Goal: Information Seeking & Learning: Learn about a topic

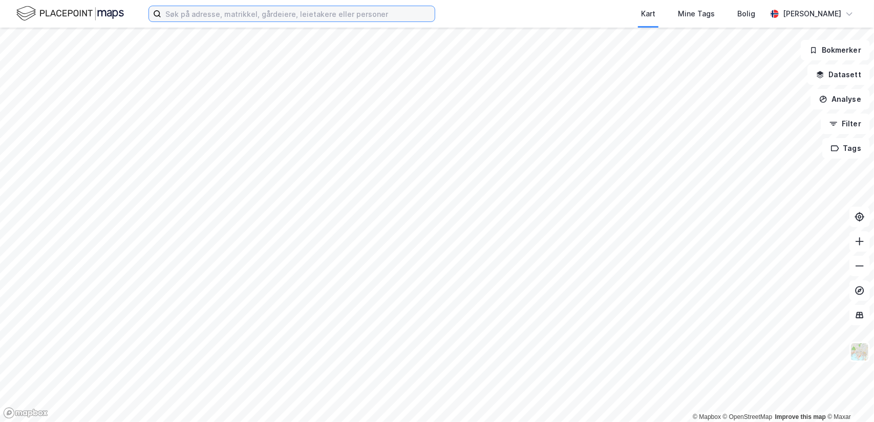
click at [319, 20] on input at bounding box center [297, 13] width 273 height 15
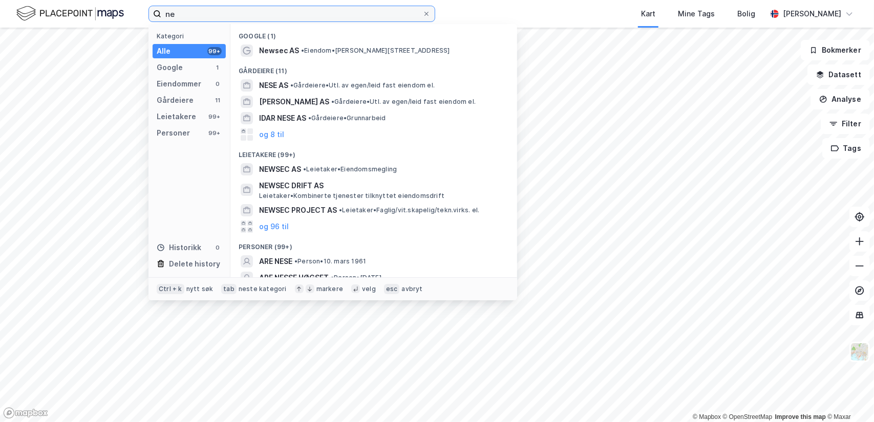
type input "n"
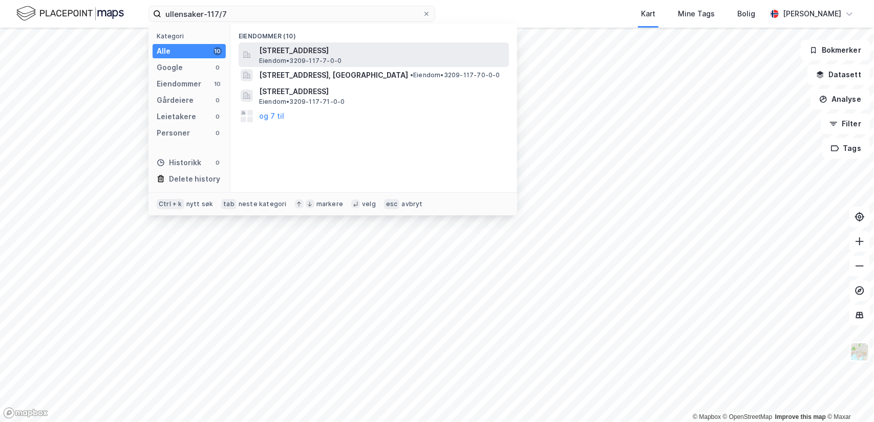
click at [304, 50] on span "[STREET_ADDRESS]" at bounding box center [382, 51] width 246 height 12
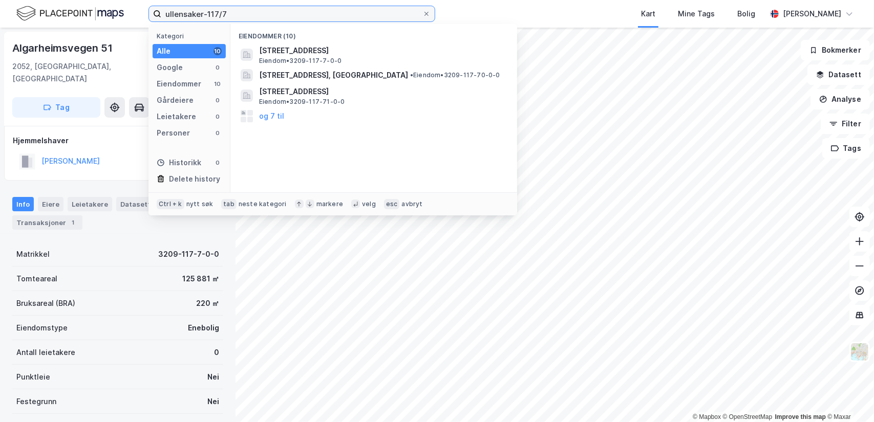
drag, startPoint x: 287, startPoint y: 15, endPoint x: 120, endPoint y: 17, distance: 166.4
click at [120, 17] on div "ullensaker-117/7 Kategori Alle 10 Google 0 Eiendommer 10 Gårdeiere 0 Leietakere…" at bounding box center [437, 14] width 874 height 28
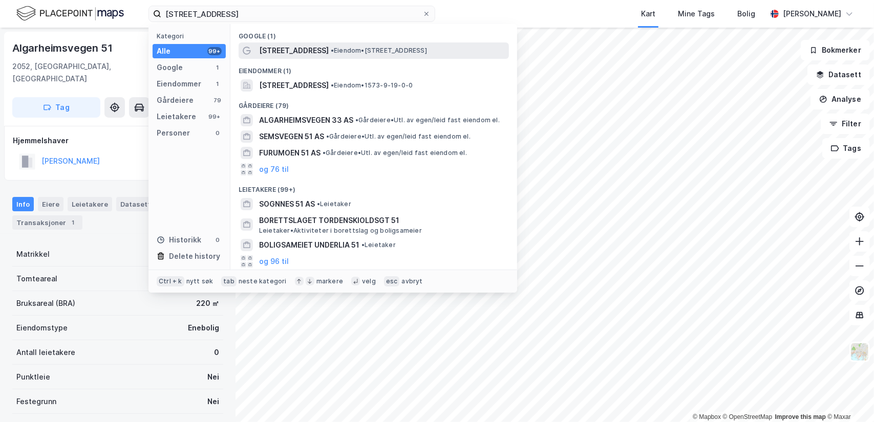
click at [300, 53] on span "[STREET_ADDRESS]" at bounding box center [294, 51] width 70 height 12
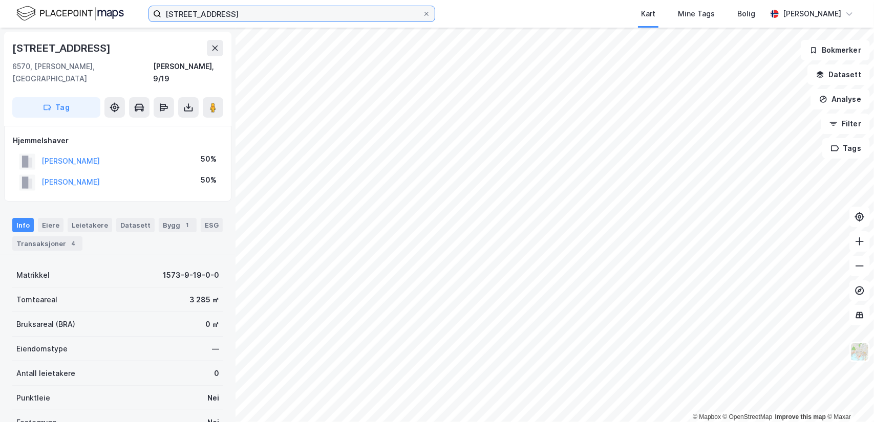
click at [239, 17] on input "[STREET_ADDRESS]" at bounding box center [291, 13] width 261 height 15
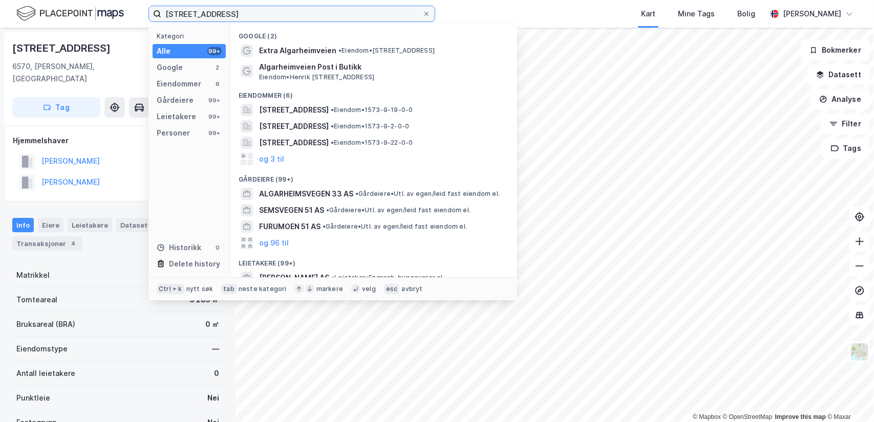
drag, startPoint x: 288, startPoint y: 16, endPoint x: 127, endPoint y: 14, distance: 160.8
click at [127, 14] on div "[STREET_ADDRESS], [GEOGRAPHIC_DATA] Kategori Alle 99+ Google 2 Eiendommer 6 Går…" at bounding box center [437, 14] width 874 height 28
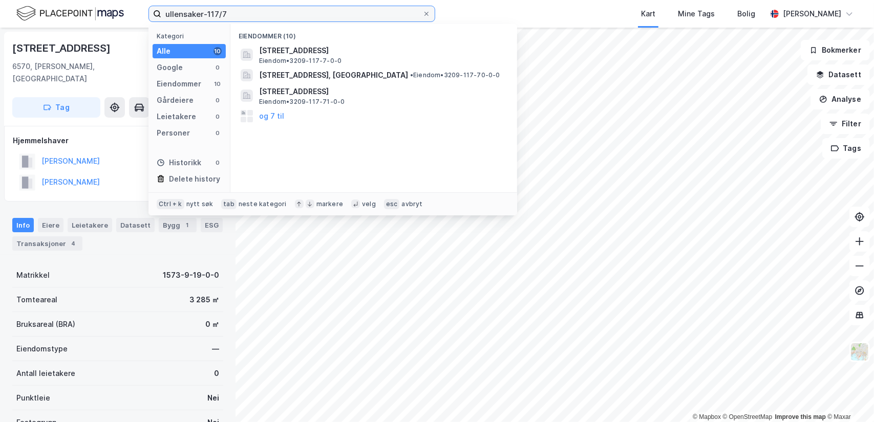
type input "ullensaker-117/7"
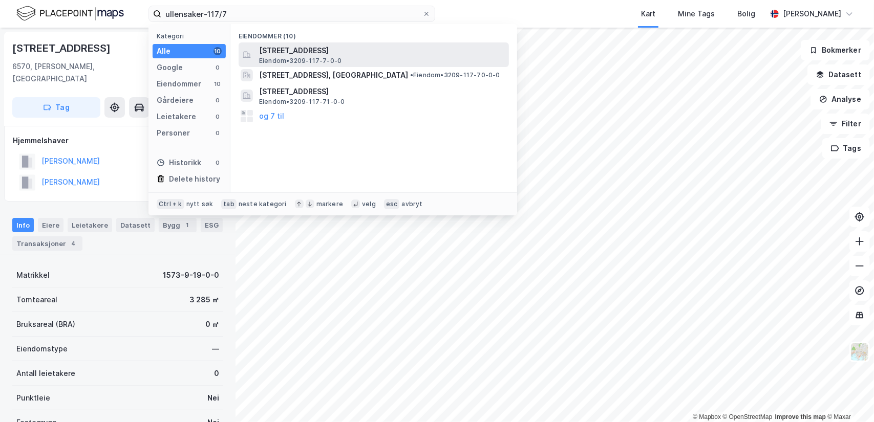
click at [312, 53] on span "[STREET_ADDRESS]" at bounding box center [382, 51] width 246 height 12
